Goal: Share content: Share content

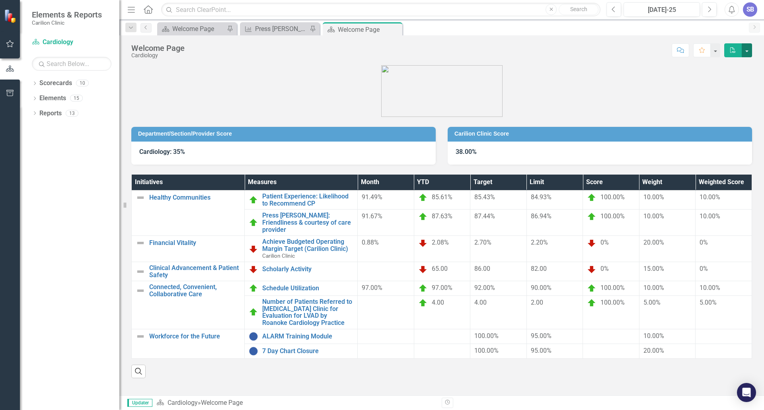
click at [746, 49] on button "button" at bounding box center [747, 50] width 10 height 14
click at [730, 82] on link "PDF Export to PDF" at bounding box center [719, 81] width 64 height 15
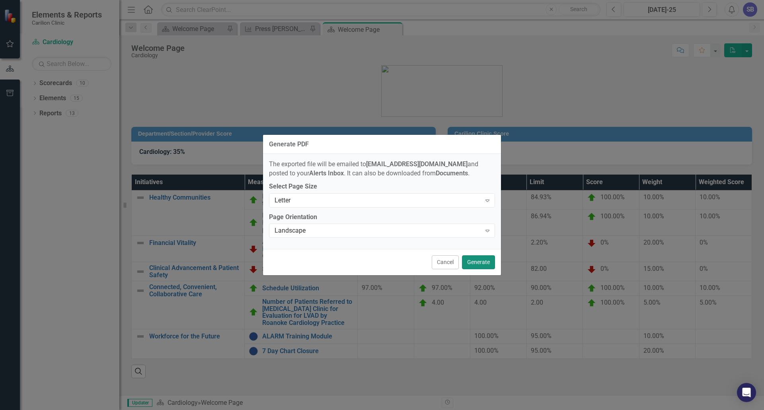
click at [477, 261] on button "Generate" at bounding box center [478, 262] width 33 height 14
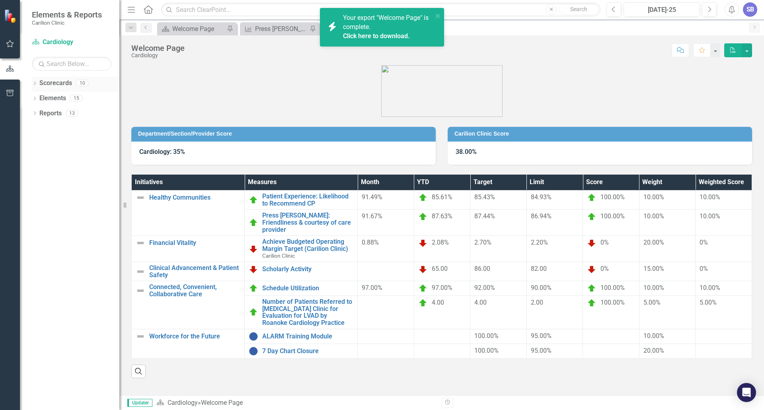
click at [34, 83] on icon "Dropdown" at bounding box center [35, 84] width 6 height 4
click at [378, 29] on div "Your export "Welcome Page" is complete. Click here to download." at bounding box center [388, 27] width 90 height 27
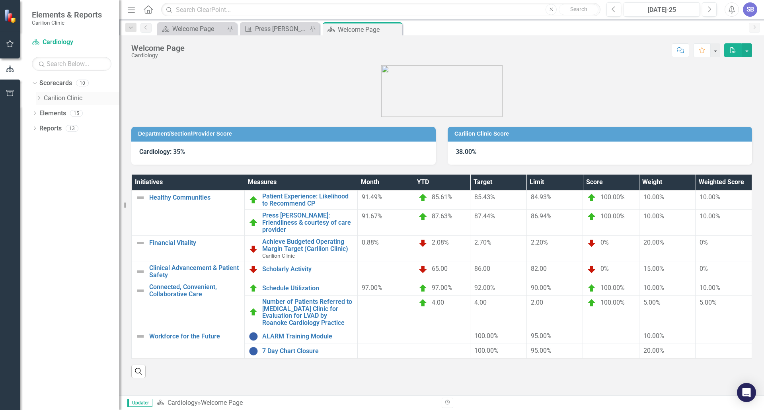
click at [39, 98] on icon "Dropdown" at bounding box center [39, 98] width 6 height 5
click at [48, 126] on icon "Dropdown" at bounding box center [47, 128] width 6 height 5
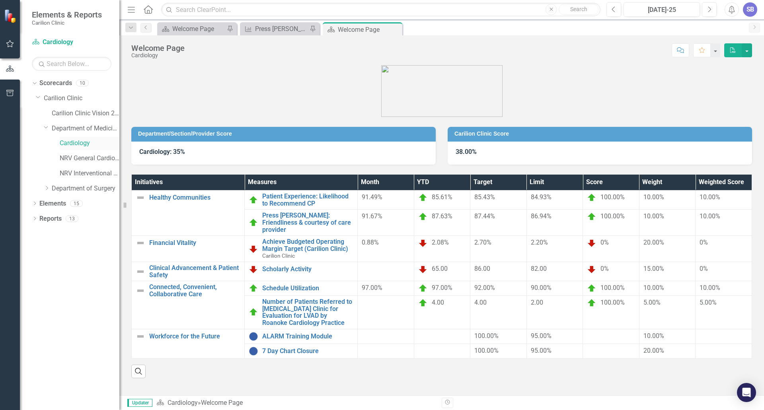
click at [64, 142] on link "Cardiology" at bounding box center [90, 143] width 60 height 9
click at [82, 142] on link "Cardiology" at bounding box center [90, 143] width 60 height 9
click at [745, 49] on button "button" at bounding box center [747, 50] width 10 height 14
click at [727, 80] on link "PDF Export to PDF" at bounding box center [719, 81] width 64 height 15
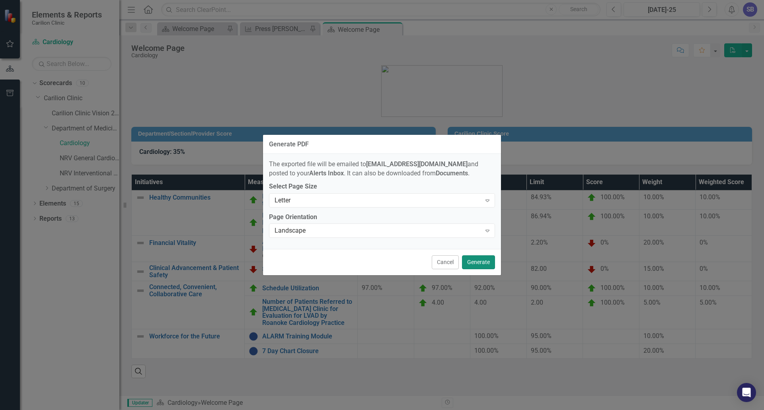
click at [480, 264] on button "Generate" at bounding box center [478, 262] width 33 height 14
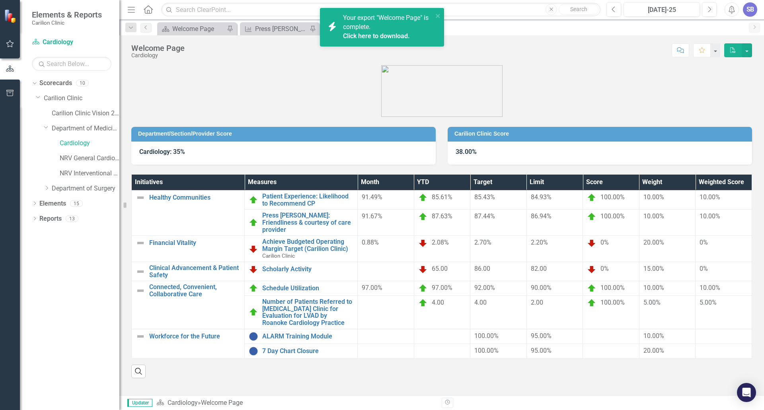
click at [376, 21] on div "Your export "Welcome Page" is complete. Click here to download." at bounding box center [388, 27] width 90 height 27
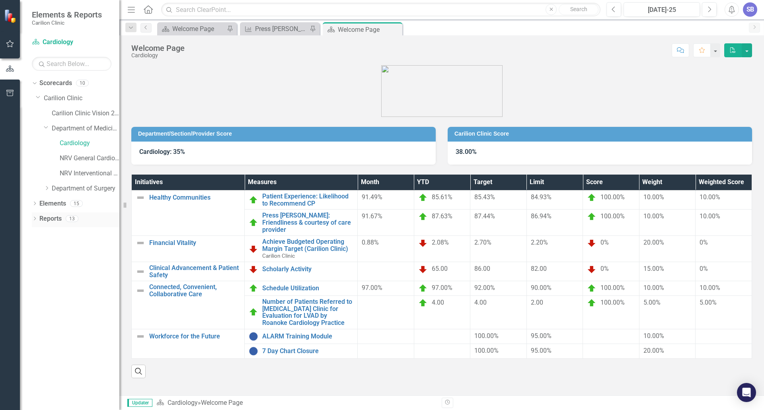
click at [34, 219] on icon "Dropdown" at bounding box center [35, 219] width 6 height 4
click at [9, 94] on icon "button" at bounding box center [10, 93] width 8 height 6
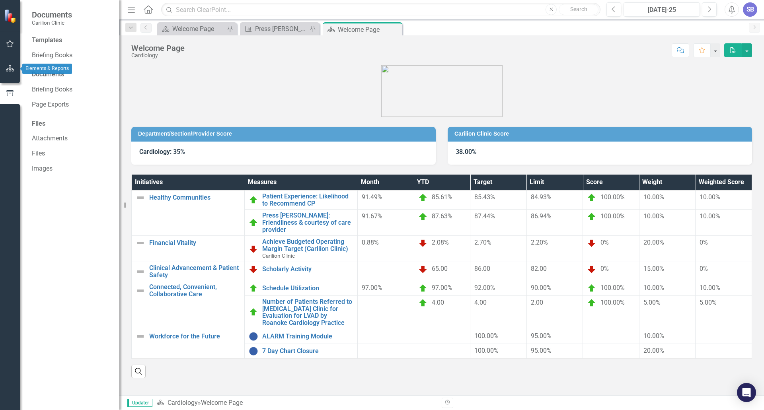
click at [10, 68] on icon "button" at bounding box center [10, 68] width 8 height 6
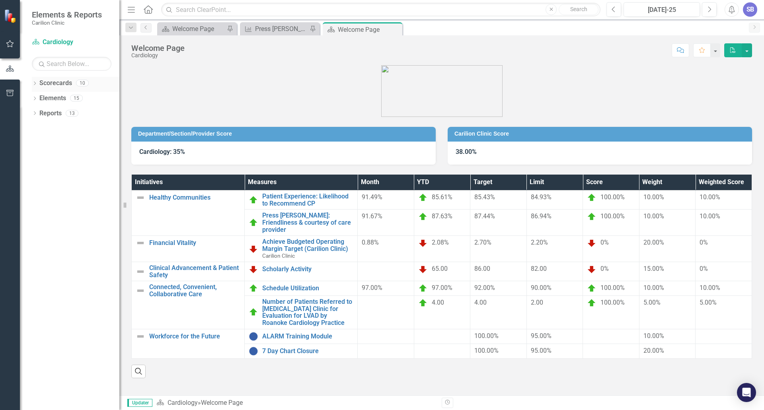
click at [35, 82] on icon "Dropdown" at bounding box center [35, 84] width 6 height 4
click at [39, 100] on icon "Dropdown" at bounding box center [39, 98] width 6 height 5
click at [747, 52] on button "button" at bounding box center [747, 50] width 10 height 14
click at [714, 95] on link "Email Email Page" at bounding box center [719, 95] width 64 height 15
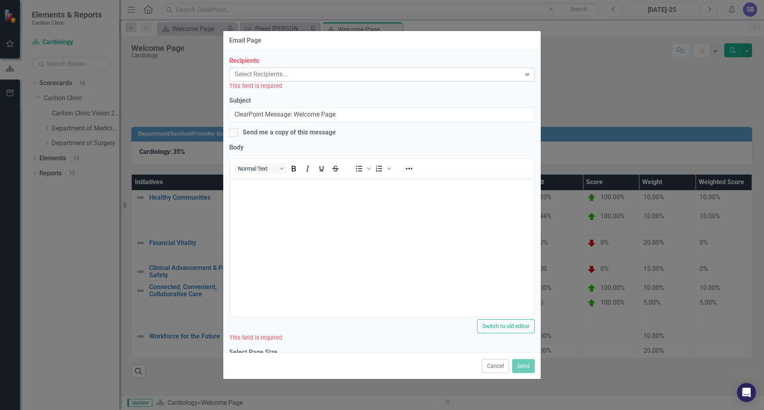
click at [298, 78] on div at bounding box center [376, 74] width 289 height 11
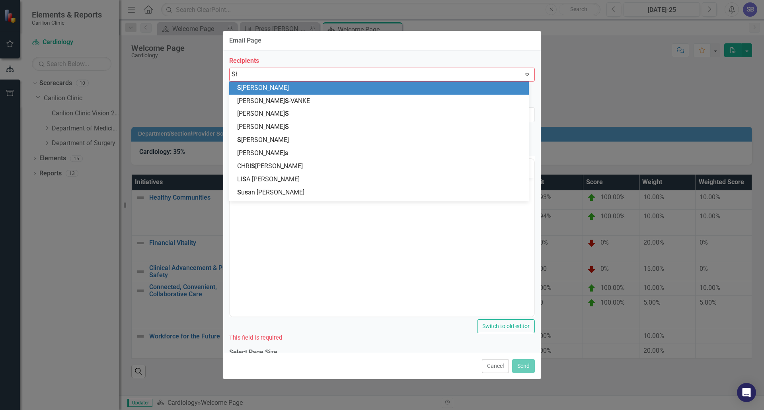
type input "[PERSON_NAME]"
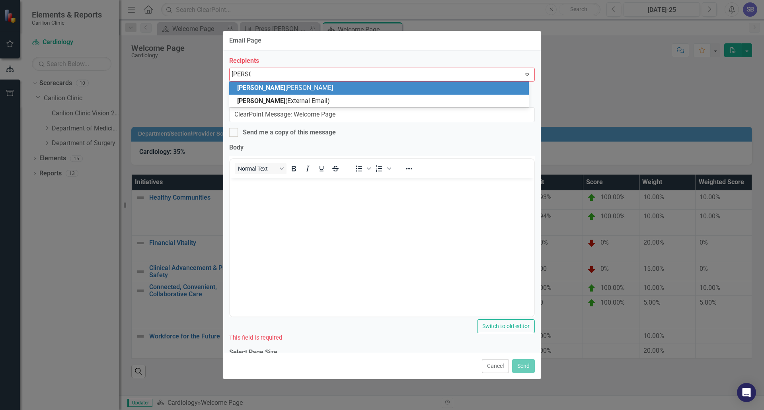
click at [250, 86] on span "[PERSON_NAME]" at bounding box center [261, 88] width 48 height 8
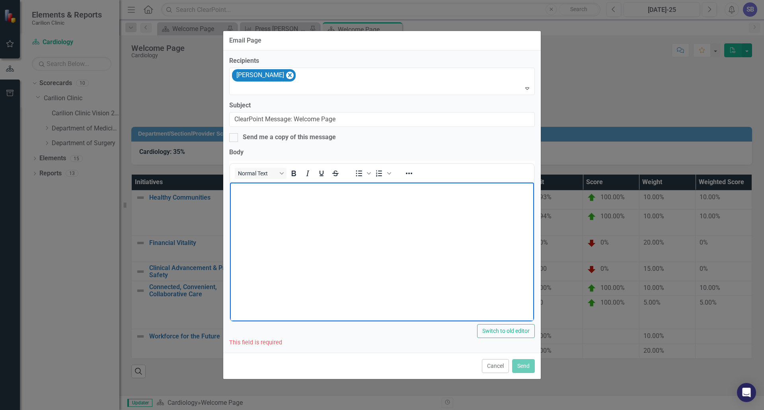
click at [245, 194] on body "Rich Text Area. Press ALT-0 for help." at bounding box center [382, 241] width 304 height 119
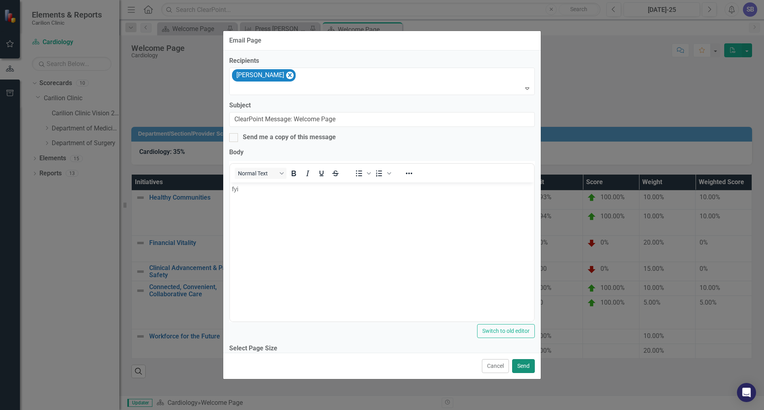
click at [527, 366] on button "Send" at bounding box center [523, 366] width 23 height 14
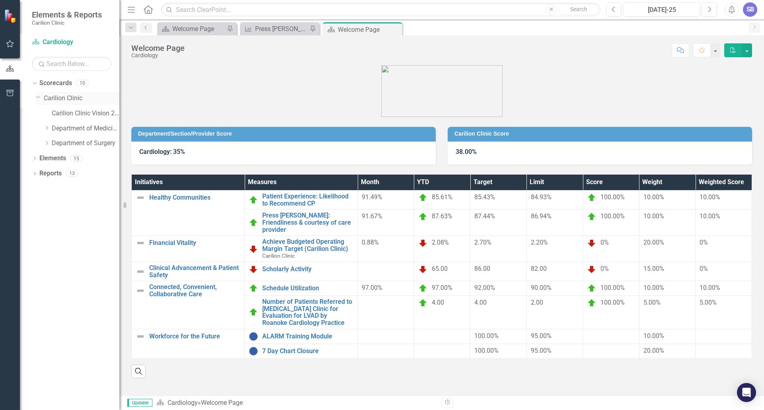
click at [58, 98] on link "Carilion Clinic" at bounding box center [82, 98] width 76 height 9
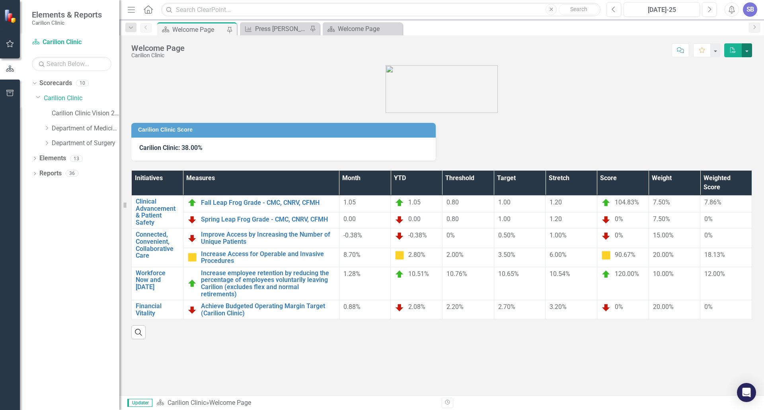
click at [745, 50] on button "button" at bounding box center [747, 50] width 10 height 14
click at [723, 96] on link "Email Email Page" at bounding box center [719, 95] width 64 height 15
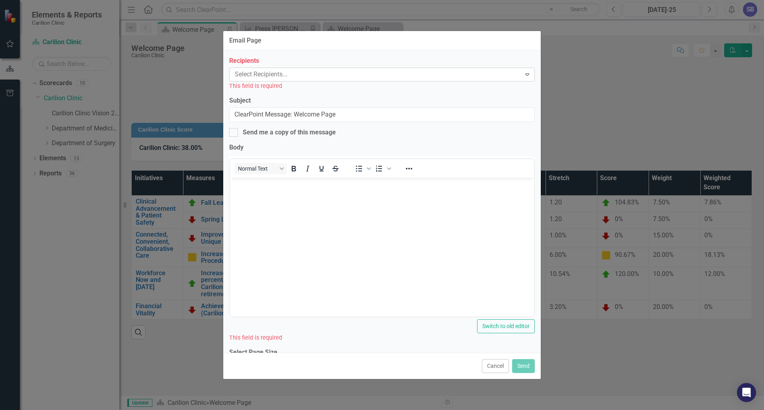
click at [286, 74] on div at bounding box center [376, 74] width 289 height 11
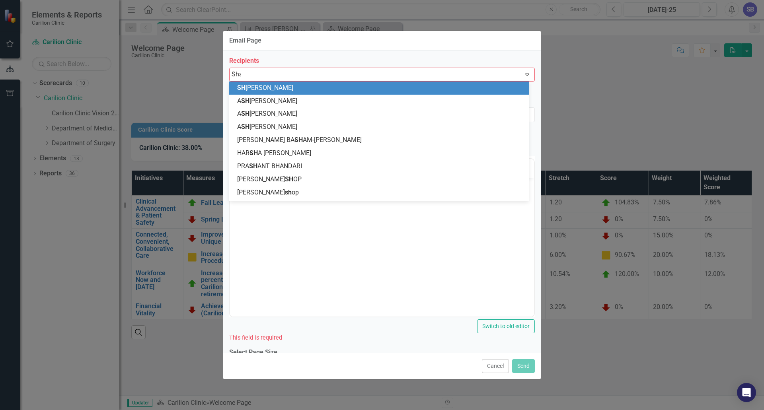
type input "[PERSON_NAME]"
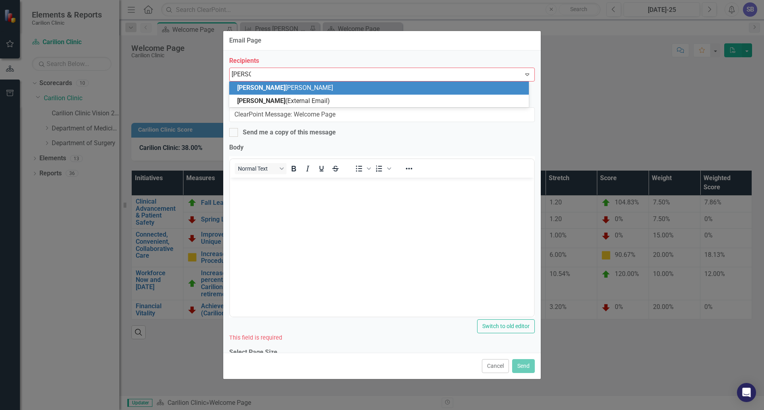
click at [312, 89] on div "[PERSON_NAME]" at bounding box center [380, 88] width 287 height 9
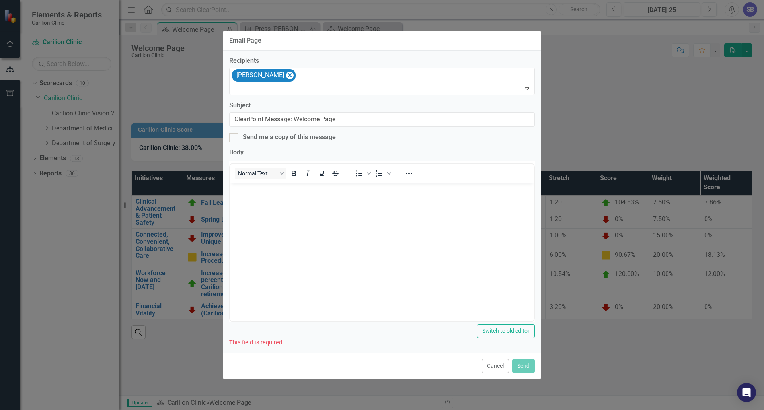
click at [248, 203] on body "Rich Text Area. Press ALT-0 for help." at bounding box center [382, 241] width 304 height 119
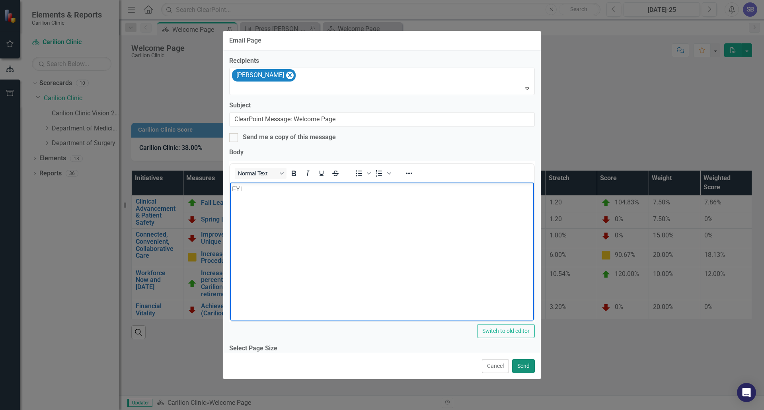
click at [521, 367] on button "Send" at bounding box center [523, 366] width 23 height 14
